Goal: Use online tool/utility: Utilize a website feature to perform a specific function

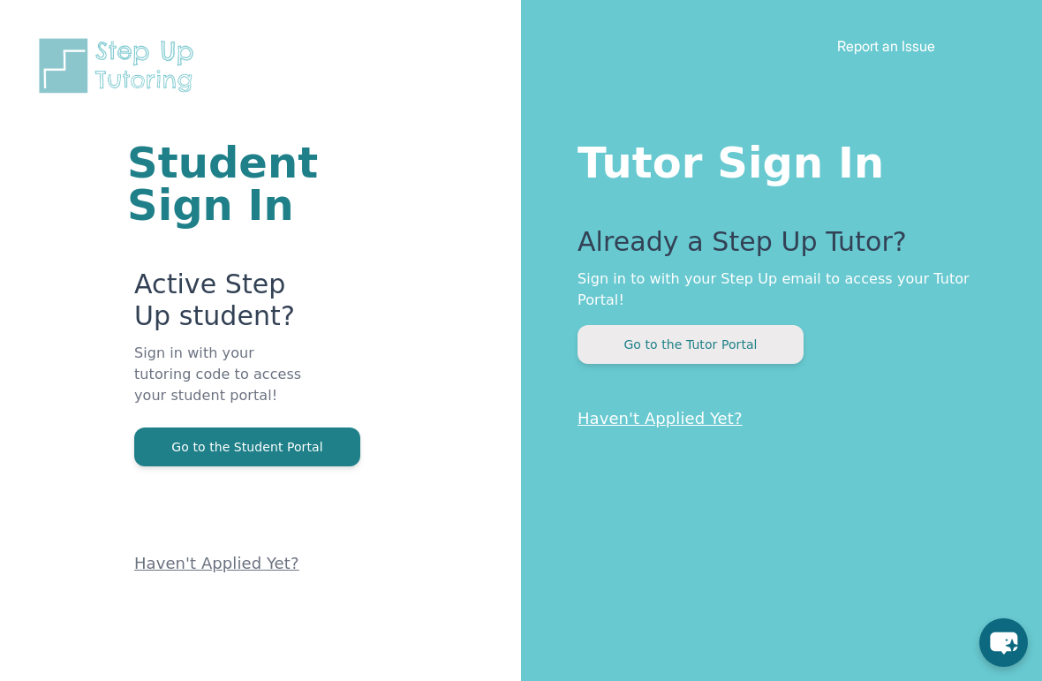
click at [655, 338] on button "Go to the Tutor Portal" at bounding box center [690, 344] width 226 height 39
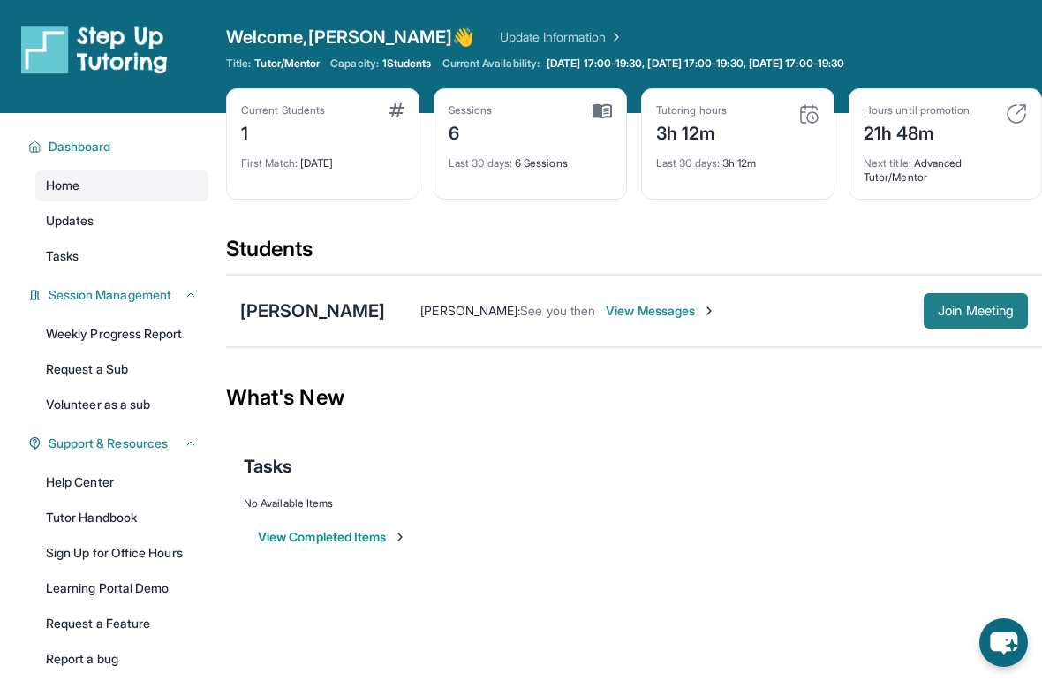
click at [965, 310] on span "Join Meeting" at bounding box center [976, 310] width 76 height 11
click at [974, 324] on button "Join Meeting" at bounding box center [976, 310] width 104 height 35
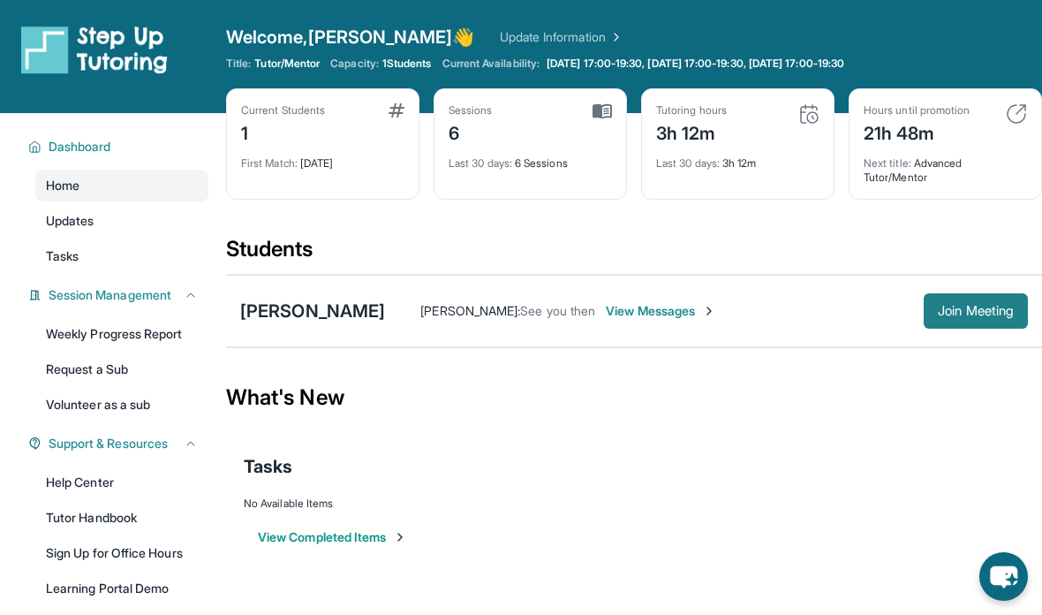
click at [986, 311] on span "Join Meeting" at bounding box center [976, 310] width 76 height 11
